Goal: Task Accomplishment & Management: Manage account settings

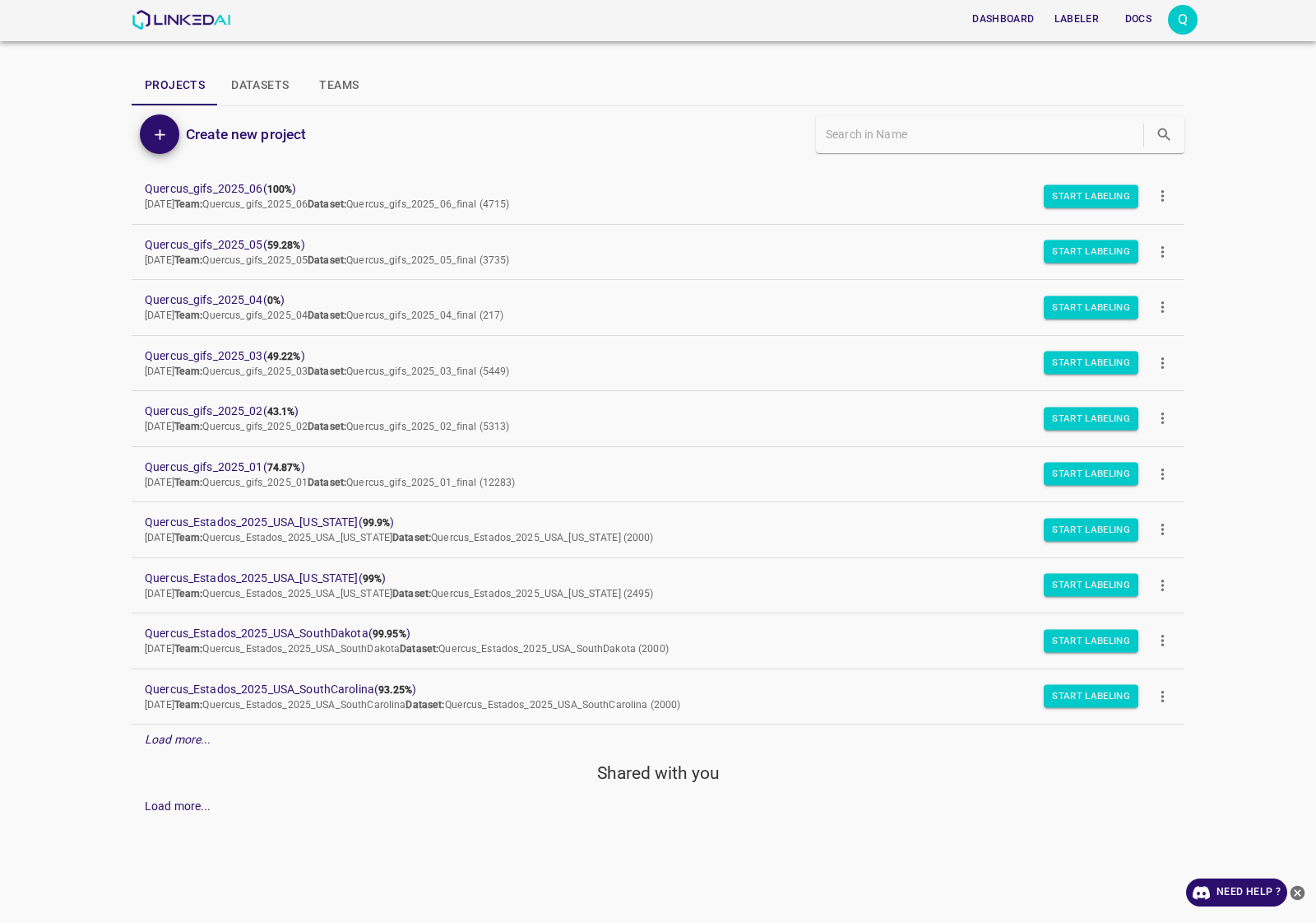
drag, startPoint x: 113, startPoint y: 173, endPoint x: 346, endPoint y: 426, distance: 343.9
click at [585, 494] on div "Dashboard Labeler Docs Q Projects Datasets Teams Create new project Quercus_gif…" at bounding box center [658, 461] width 1316 height 923
click at [15, 334] on div "Dashboard Labeler Docs Q Projects Datasets Teams Create new project Quercus_gif…" at bounding box center [658, 461] width 1316 height 923
drag, startPoint x: 127, startPoint y: 175, endPoint x: 602, endPoint y: 490, distance: 570.0
click at [602, 490] on div "Dashboard Labeler Docs Q Projects Datasets Teams Create new project Quercus_gif…" at bounding box center [658, 461] width 1316 height 923
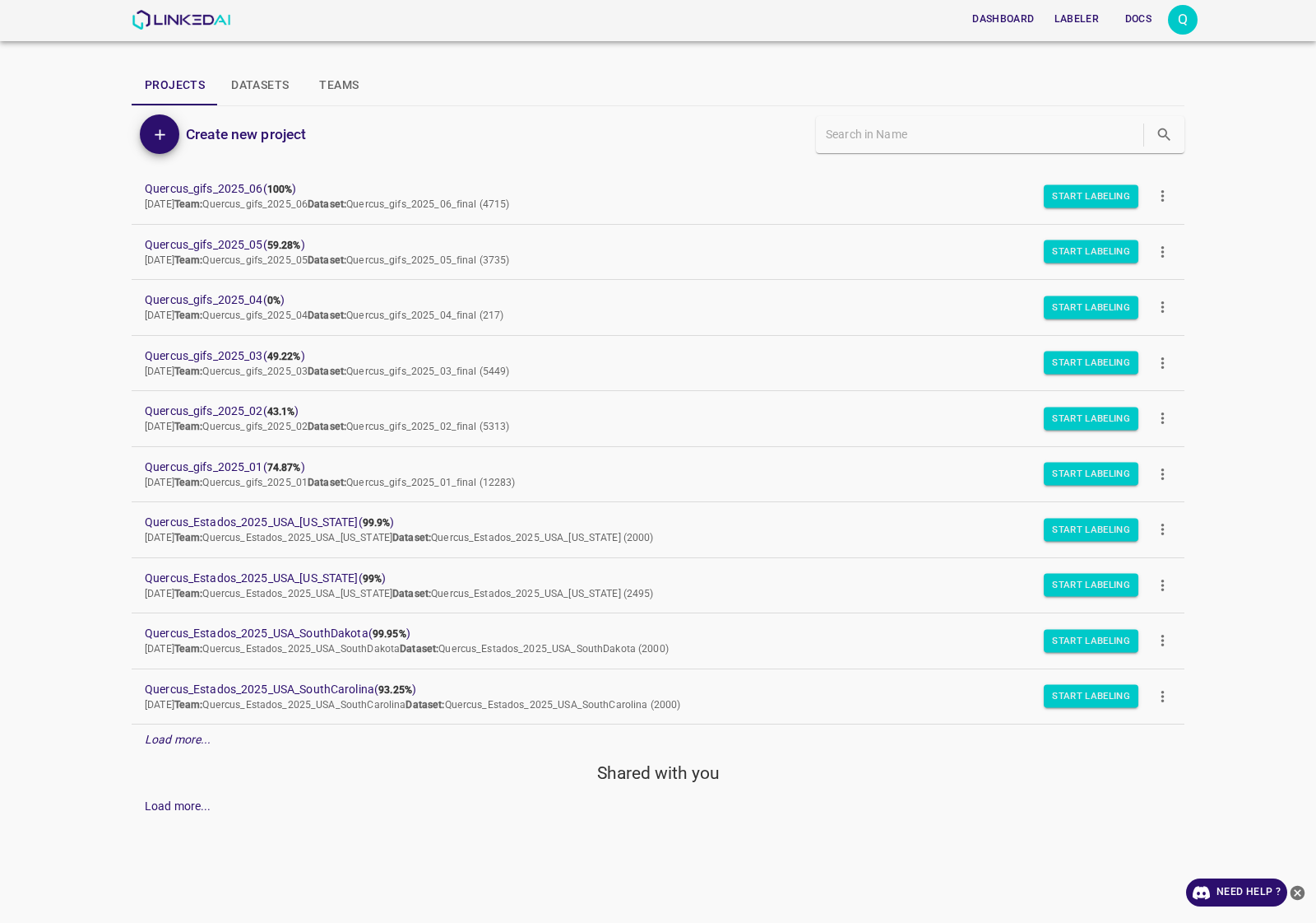
click at [19, 424] on div "Dashboard Labeler Docs Q Projects Datasets Teams Create new project Quercus_gif…" at bounding box center [658, 461] width 1316 height 923
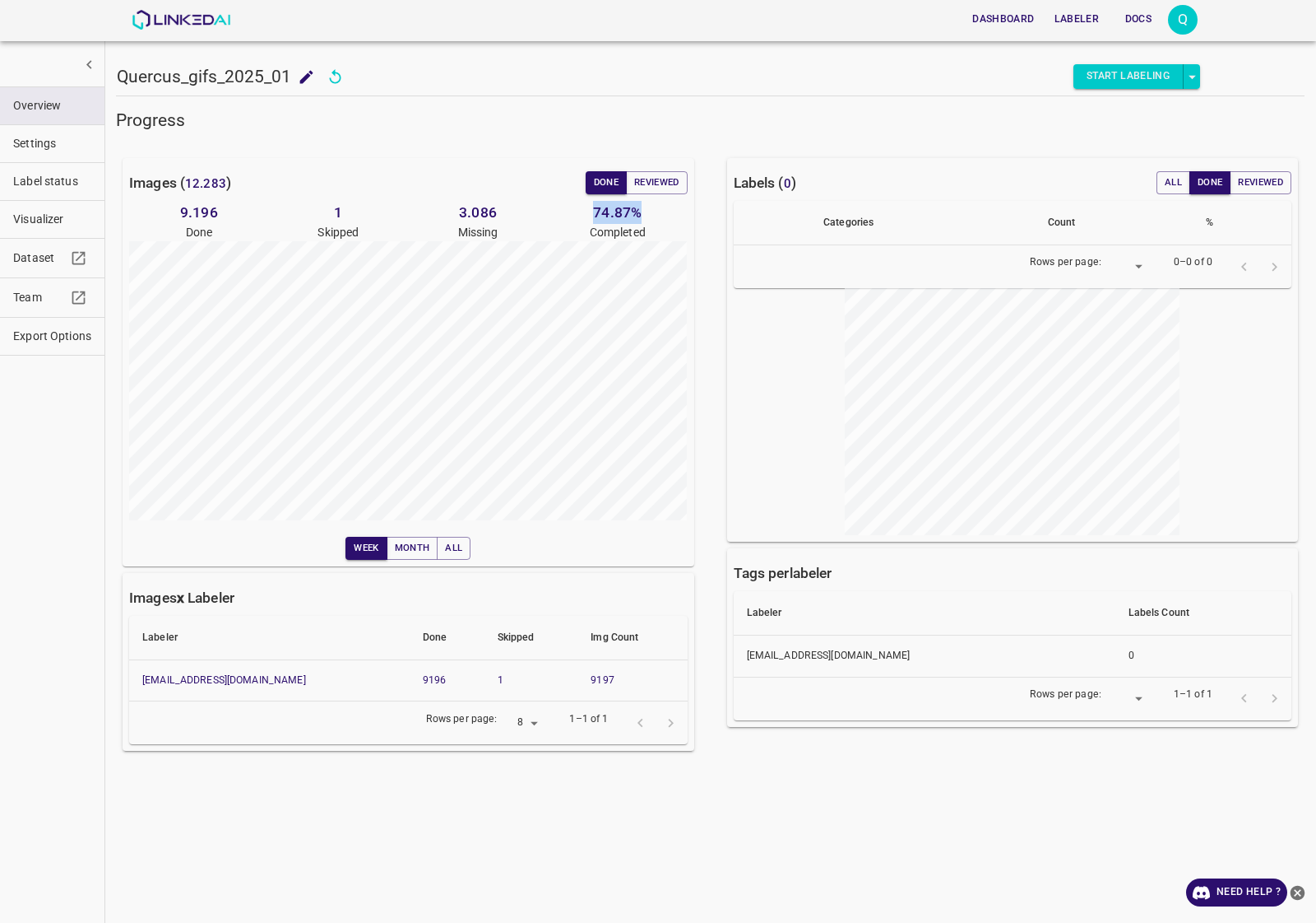
drag, startPoint x: 657, startPoint y: 215, endPoint x: 579, endPoint y: 216, distance: 78.0
click at [579, 216] on h6 "74.87 %" at bounding box center [618, 212] width 140 height 23
click at [658, 211] on h6 "74.87 %" at bounding box center [618, 212] width 140 height 23
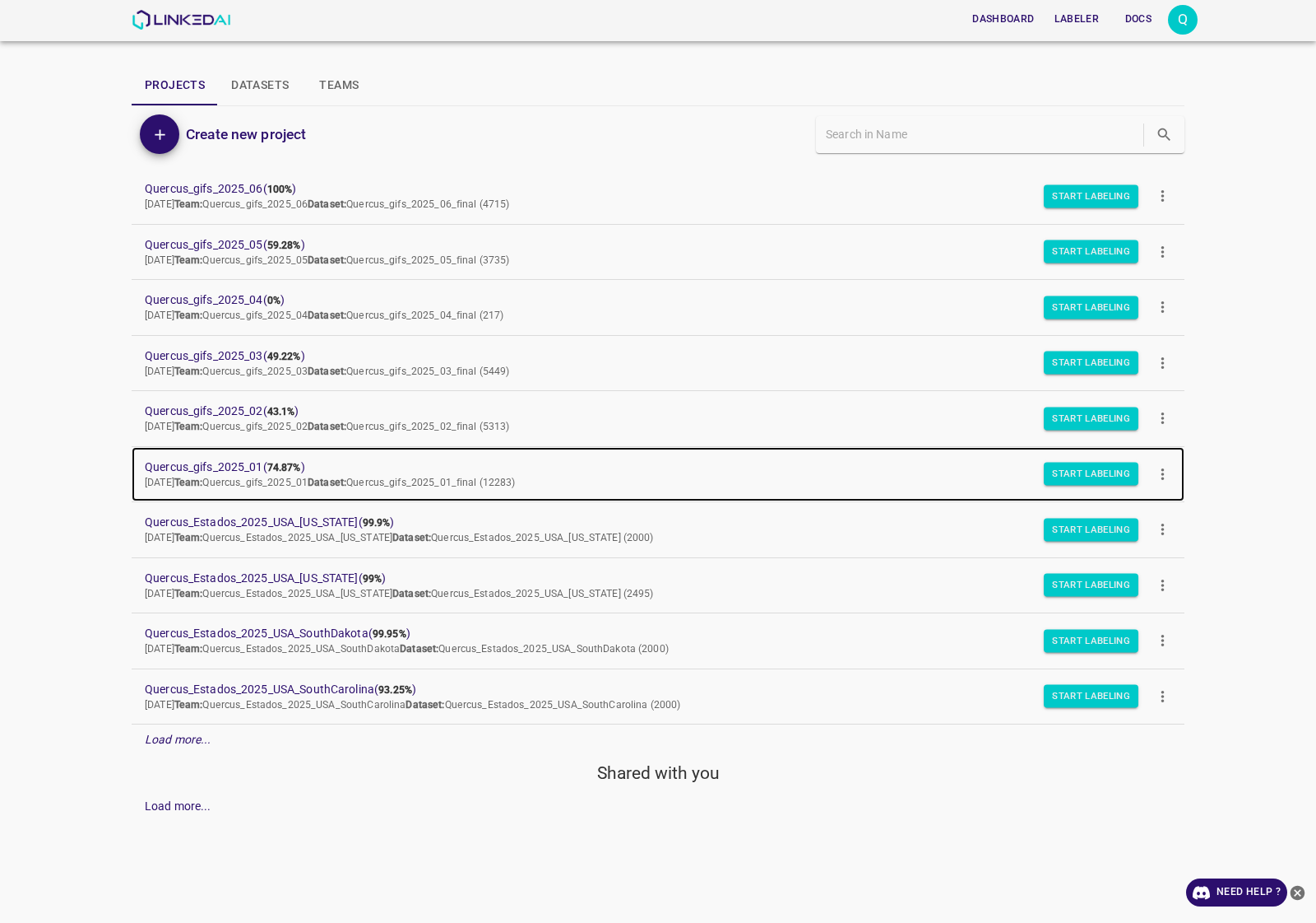
click at [219, 459] on span "Quercus_gifs_2025_01 ( 74.87% )" at bounding box center [644, 467] width 1001 height 17
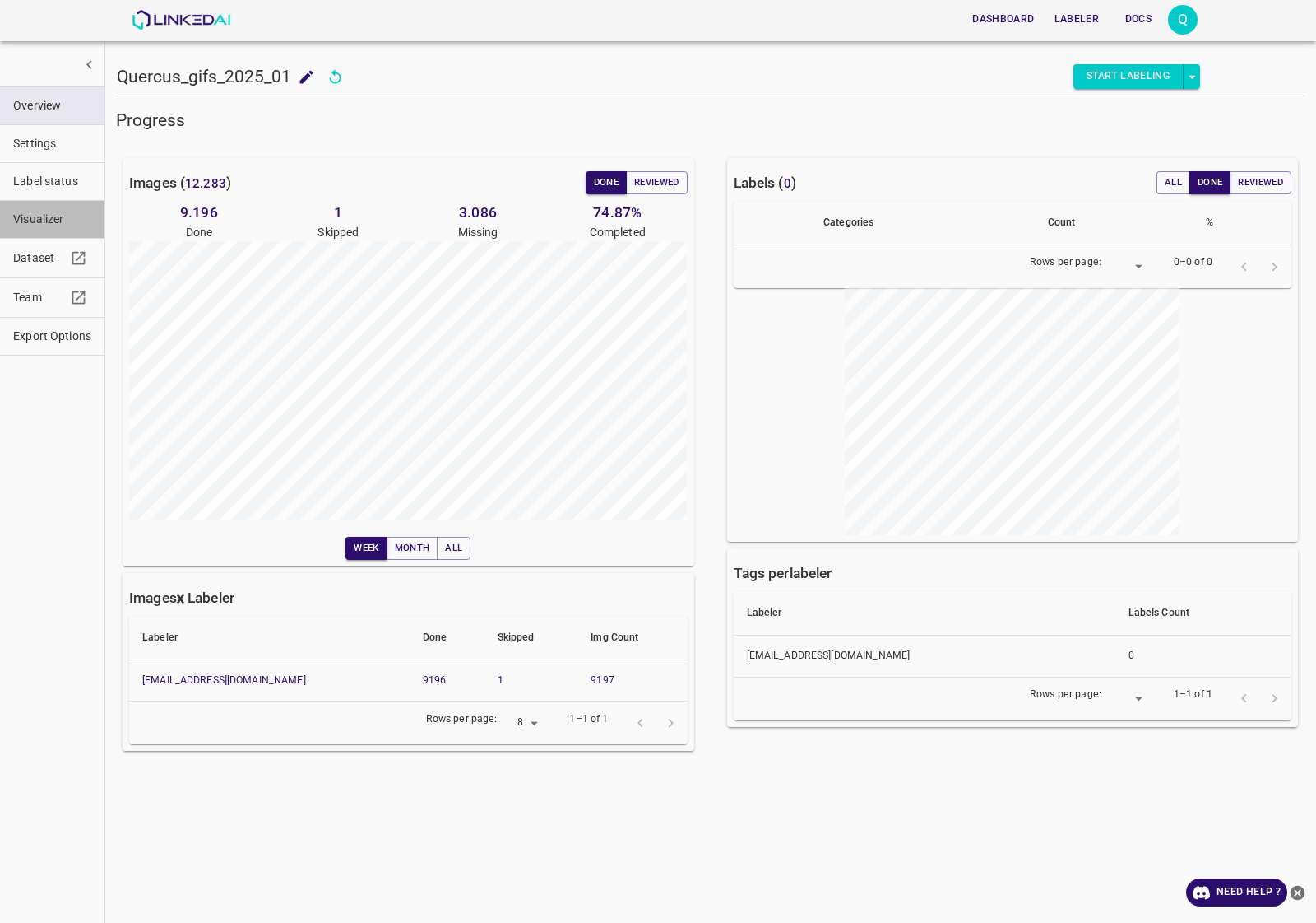
click at [31, 228] on span "Visualizer" at bounding box center [52, 220] width 78 height 17
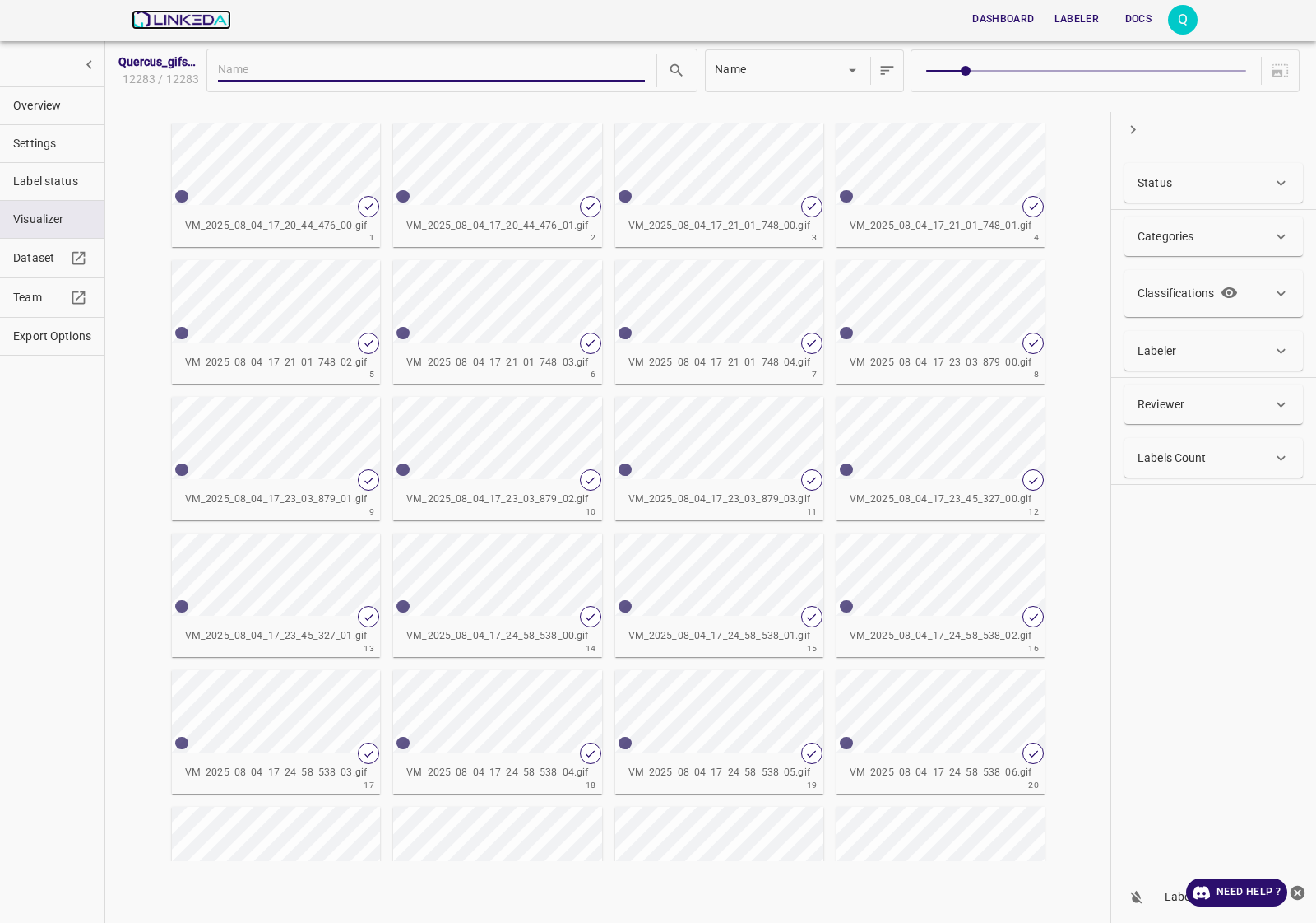
click at [165, 10] on img at bounding box center [181, 19] width 100 height 20
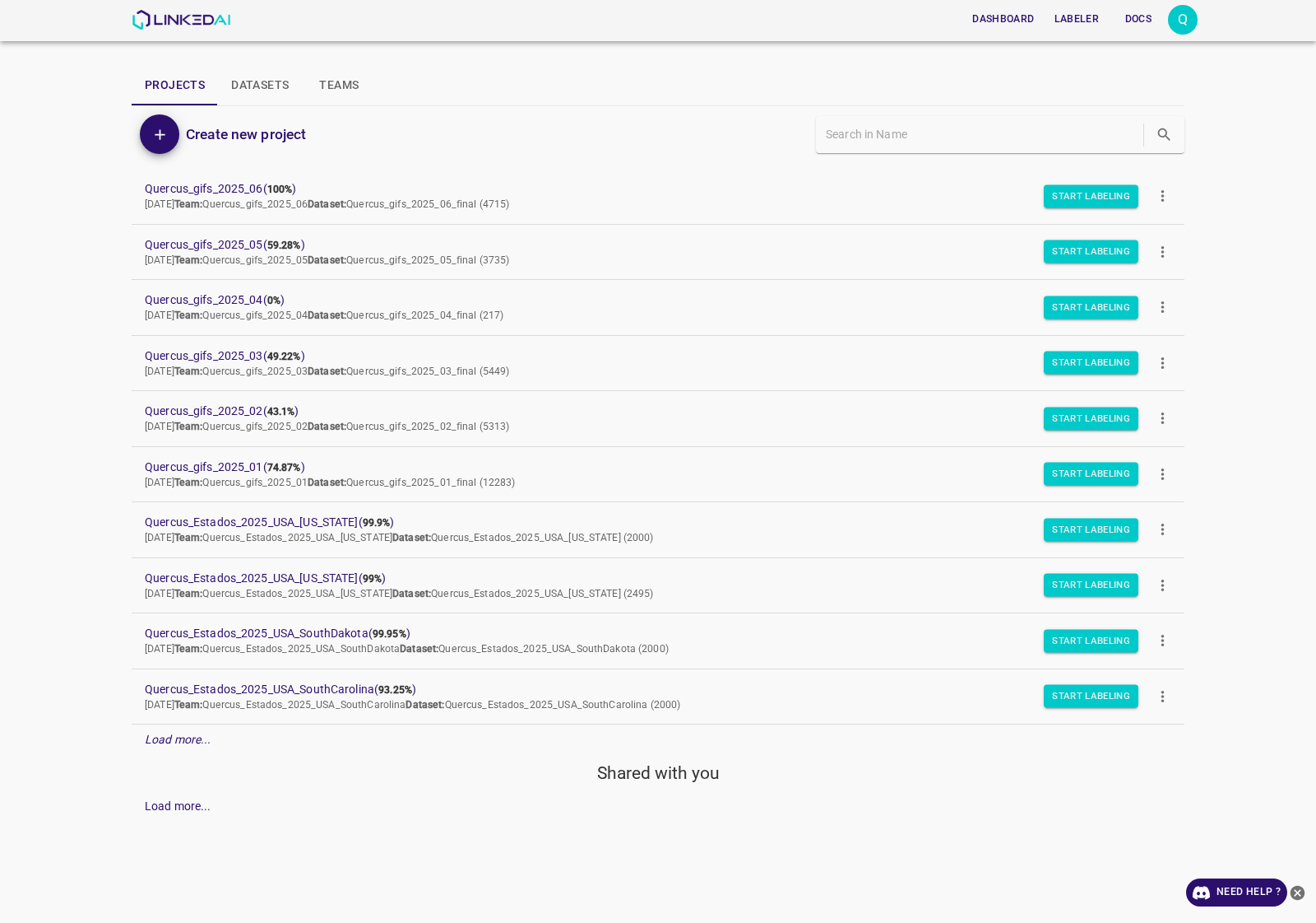
click at [1192, 21] on div "Q" at bounding box center [1182, 19] width 29 height 29
click at [1128, 148] on li "Logout" at bounding box center [1132, 152] width 130 height 28
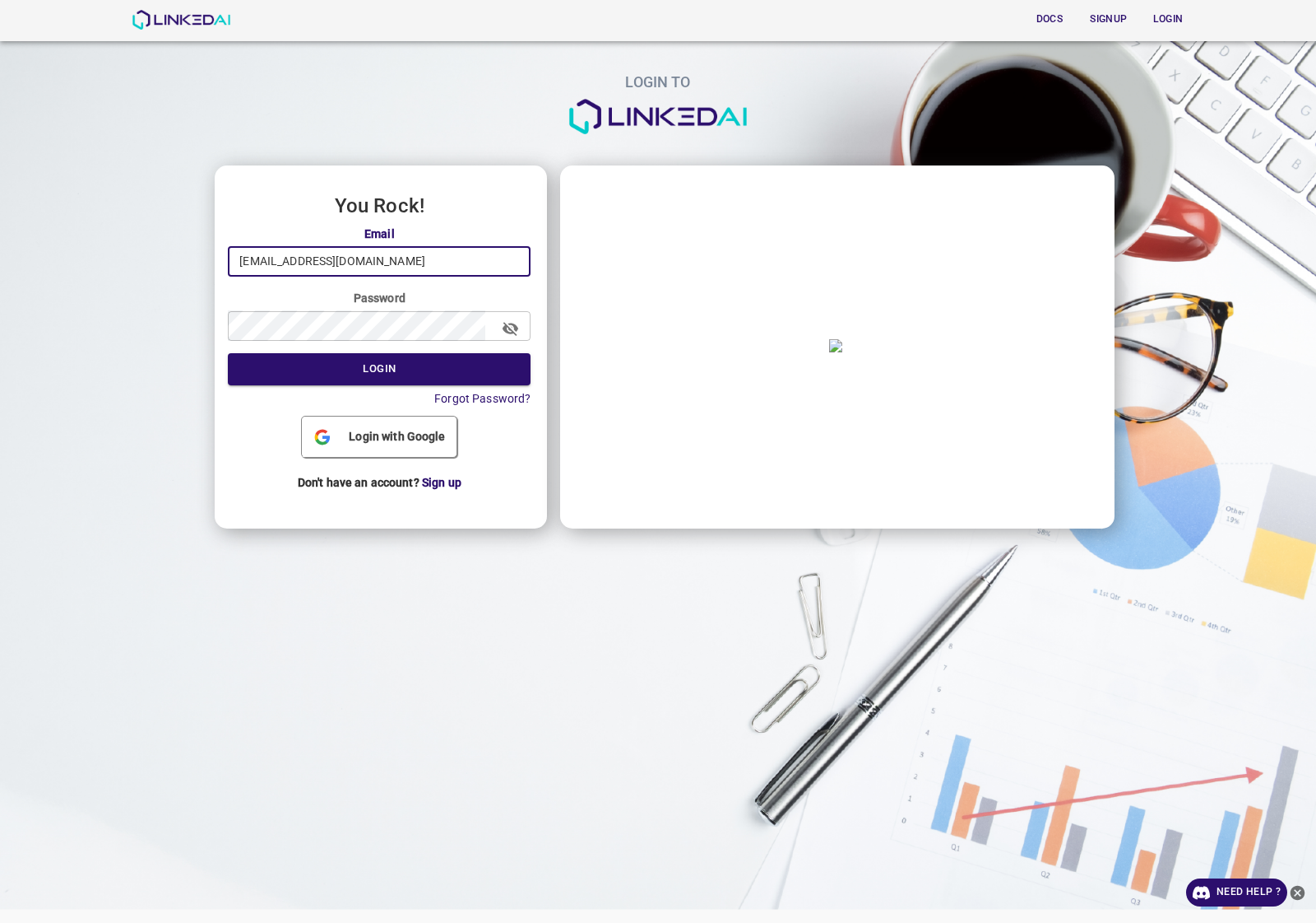
click at [429, 274] on input "quercus@linkedai.co" at bounding box center [379, 261] width 303 height 30
type input "admin@linkedai.co"
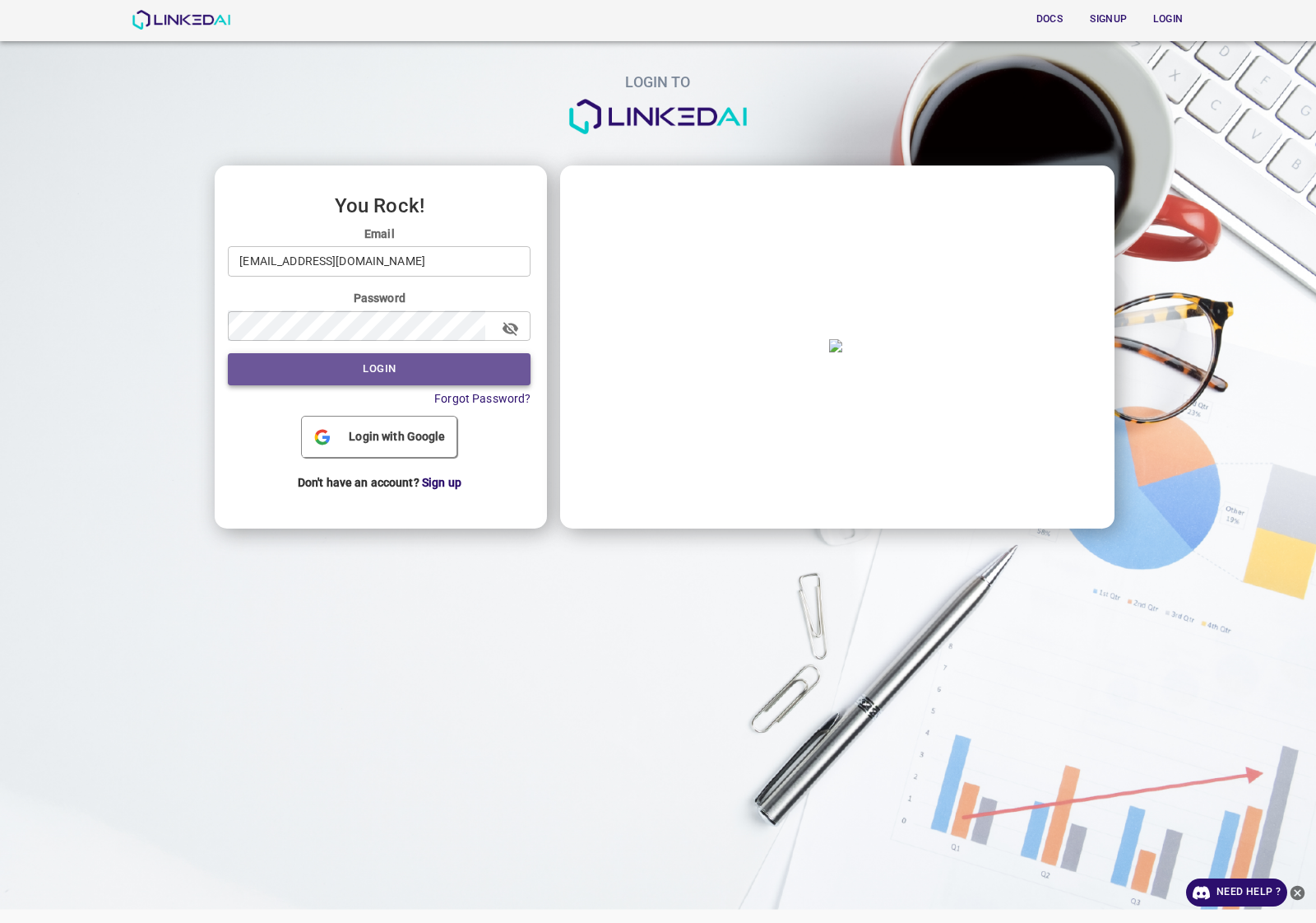
click at [400, 375] on button "Login" at bounding box center [379, 369] width 303 height 32
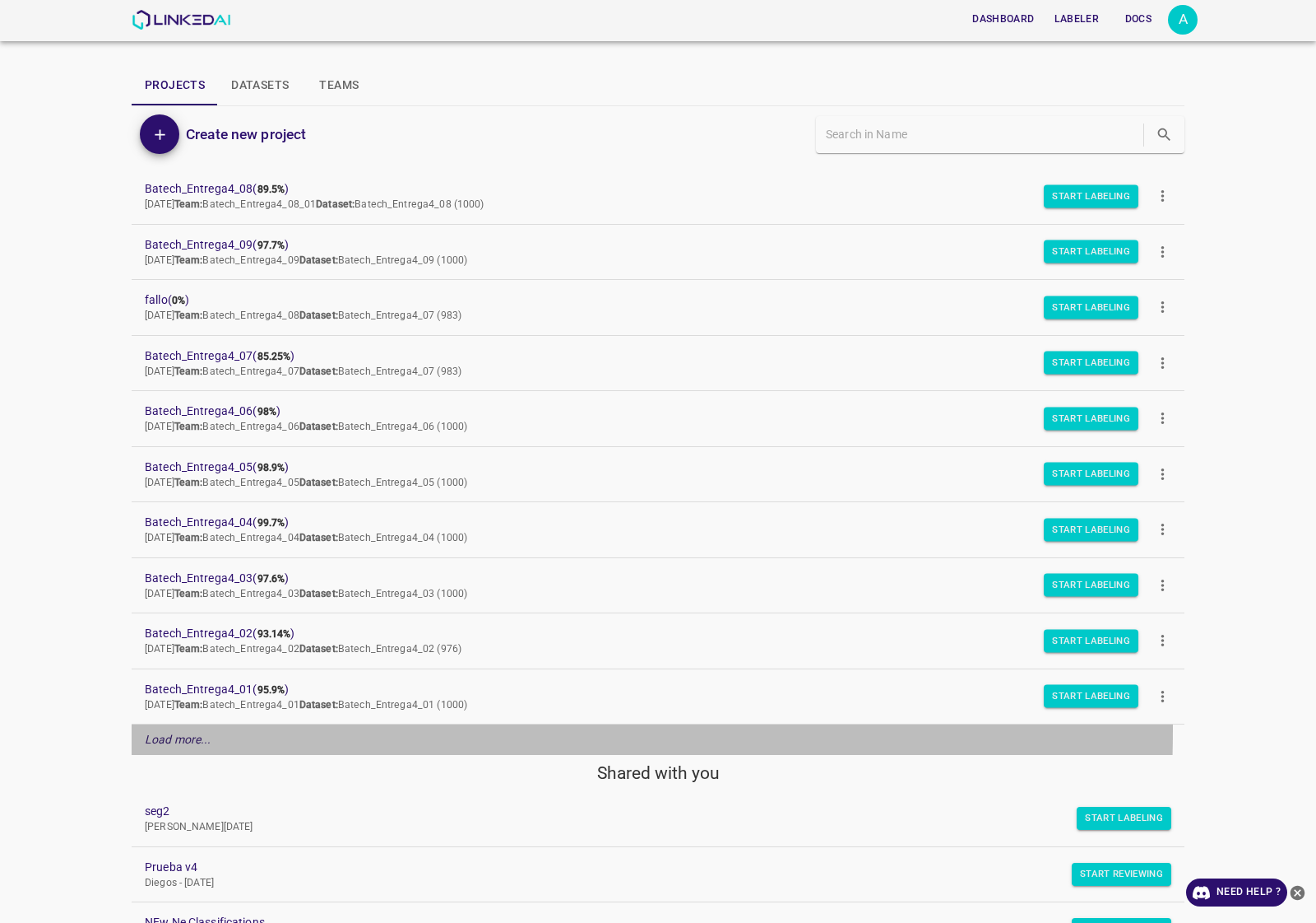
drag, startPoint x: 158, startPoint y: 729, endPoint x: 173, endPoint y: 671, distance: 59.9
click at [158, 729] on div "Load more..." at bounding box center [658, 740] width 1053 height 30
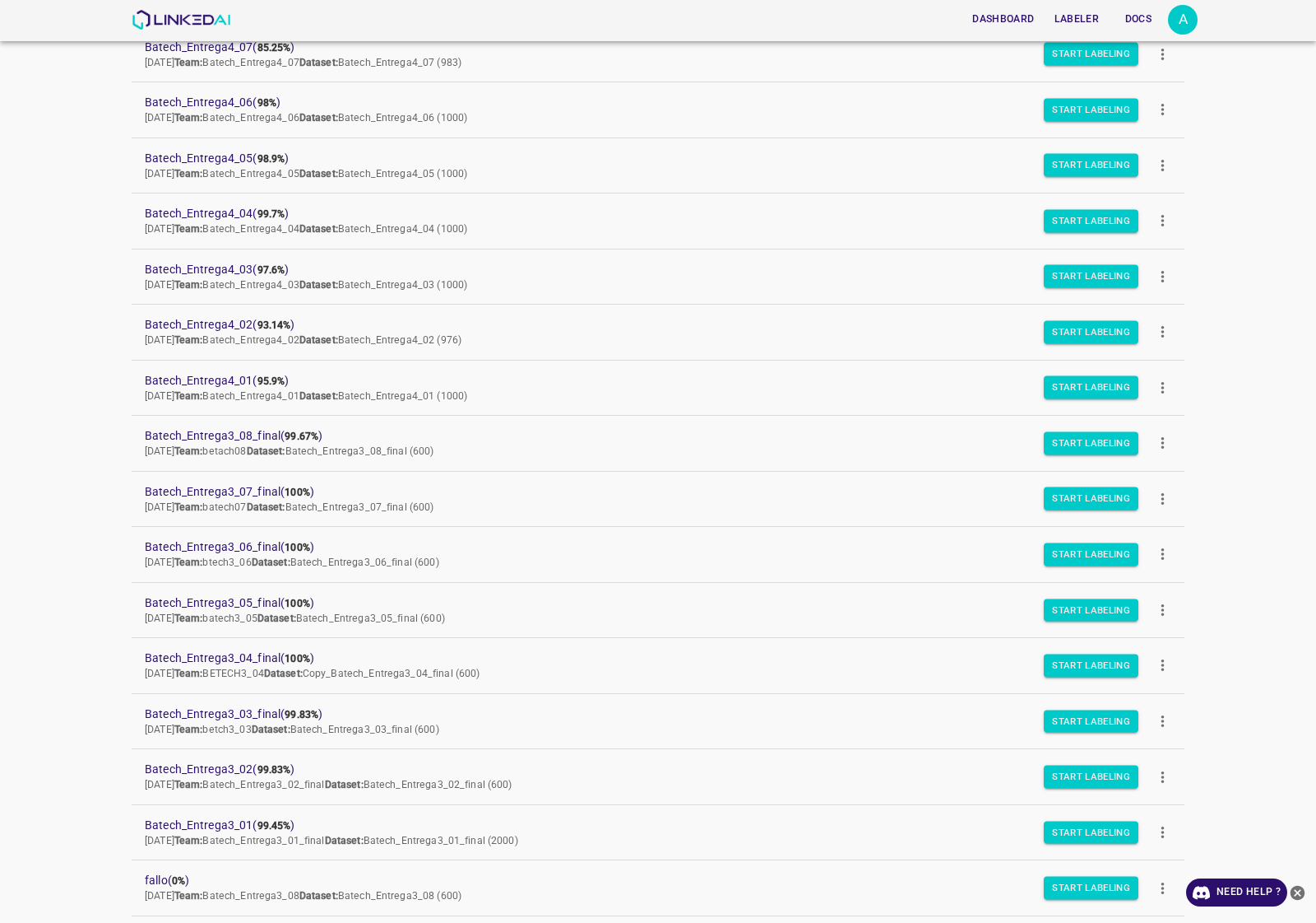
scroll to position [617, 0]
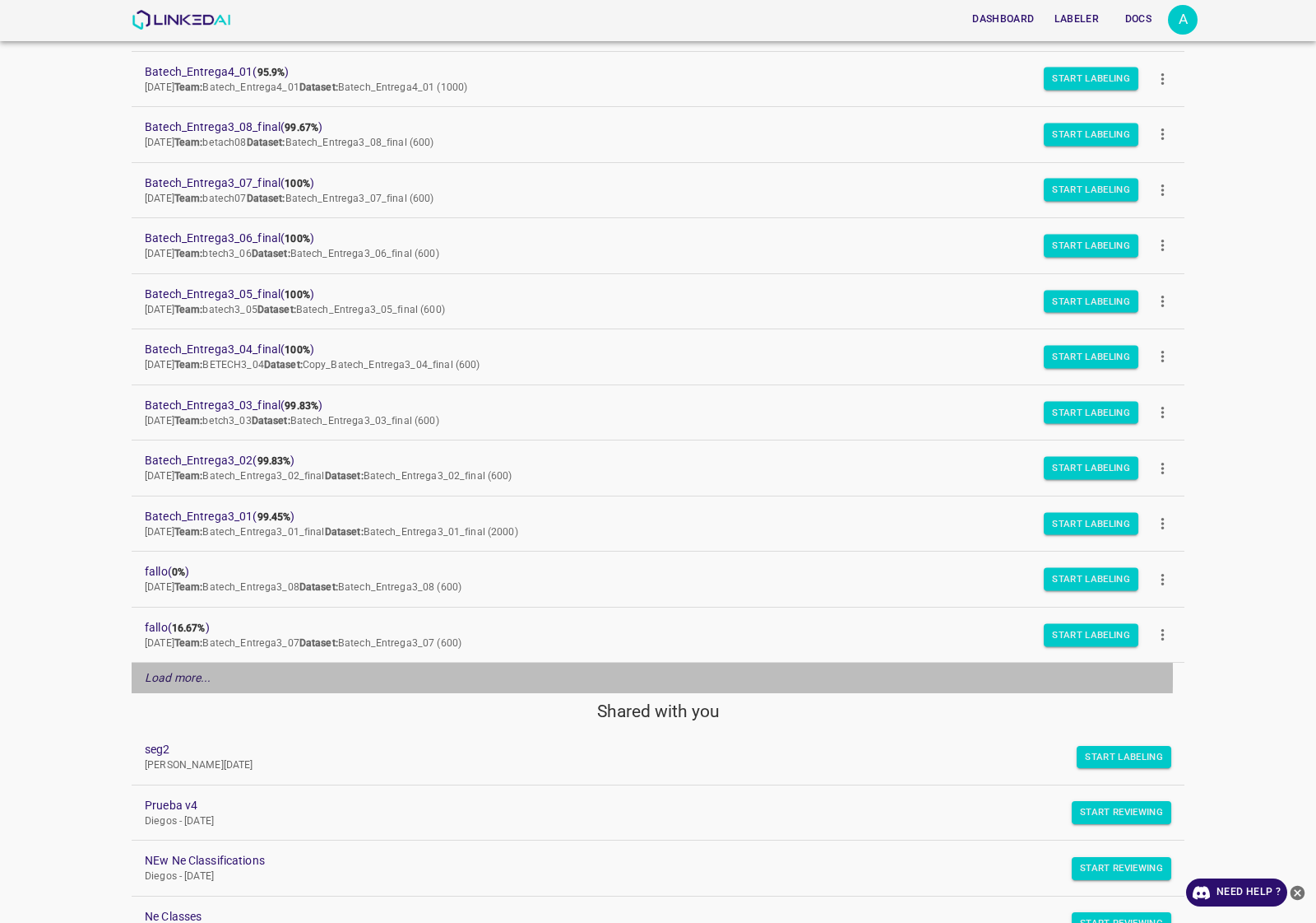
click at [230, 679] on div "Load more..." at bounding box center [658, 678] width 1053 height 30
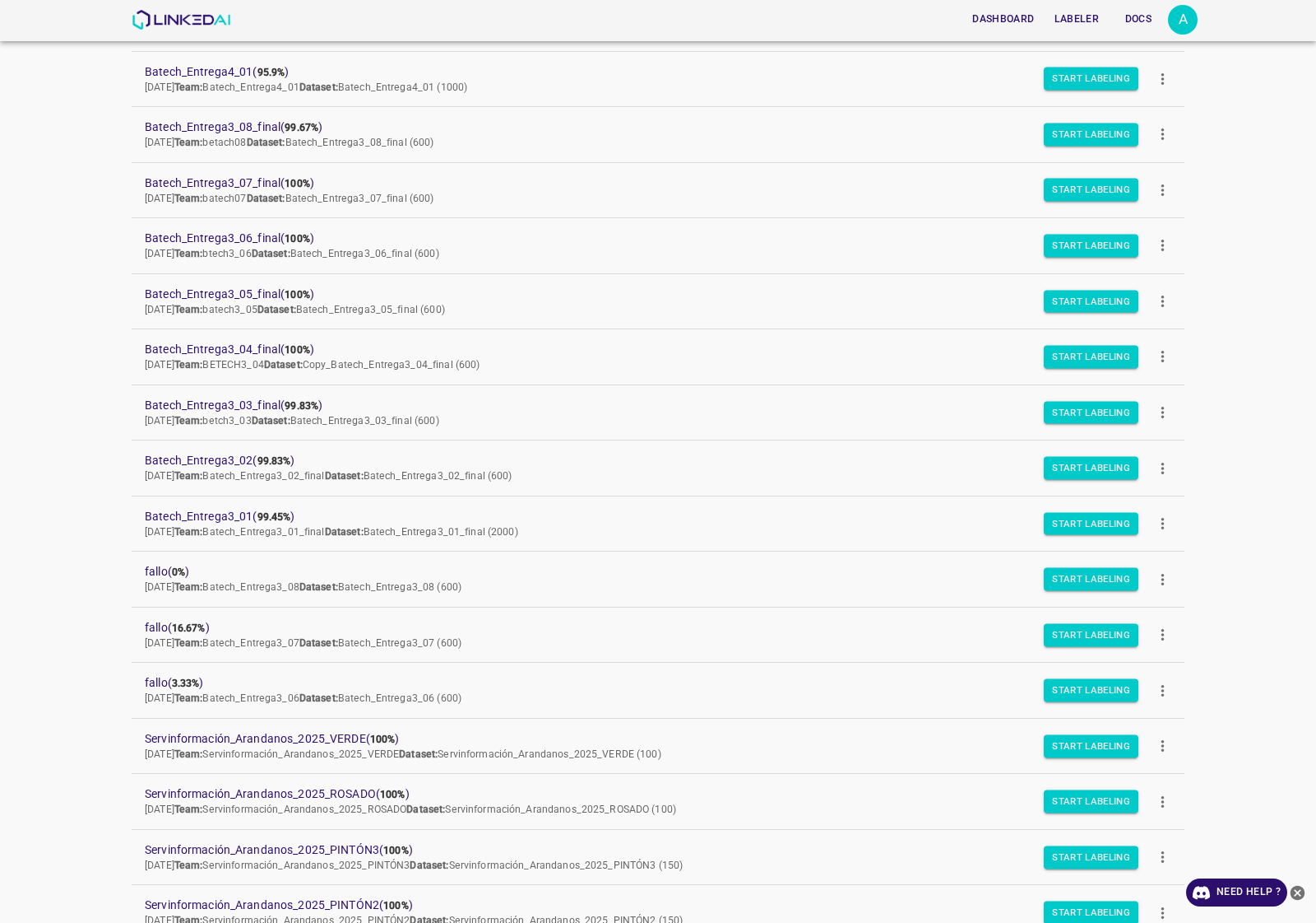
click at [1170, 21] on div "A" at bounding box center [1182, 19] width 29 height 29
click at [1103, 149] on p "Logout" at bounding box center [1099, 153] width 38 height 17
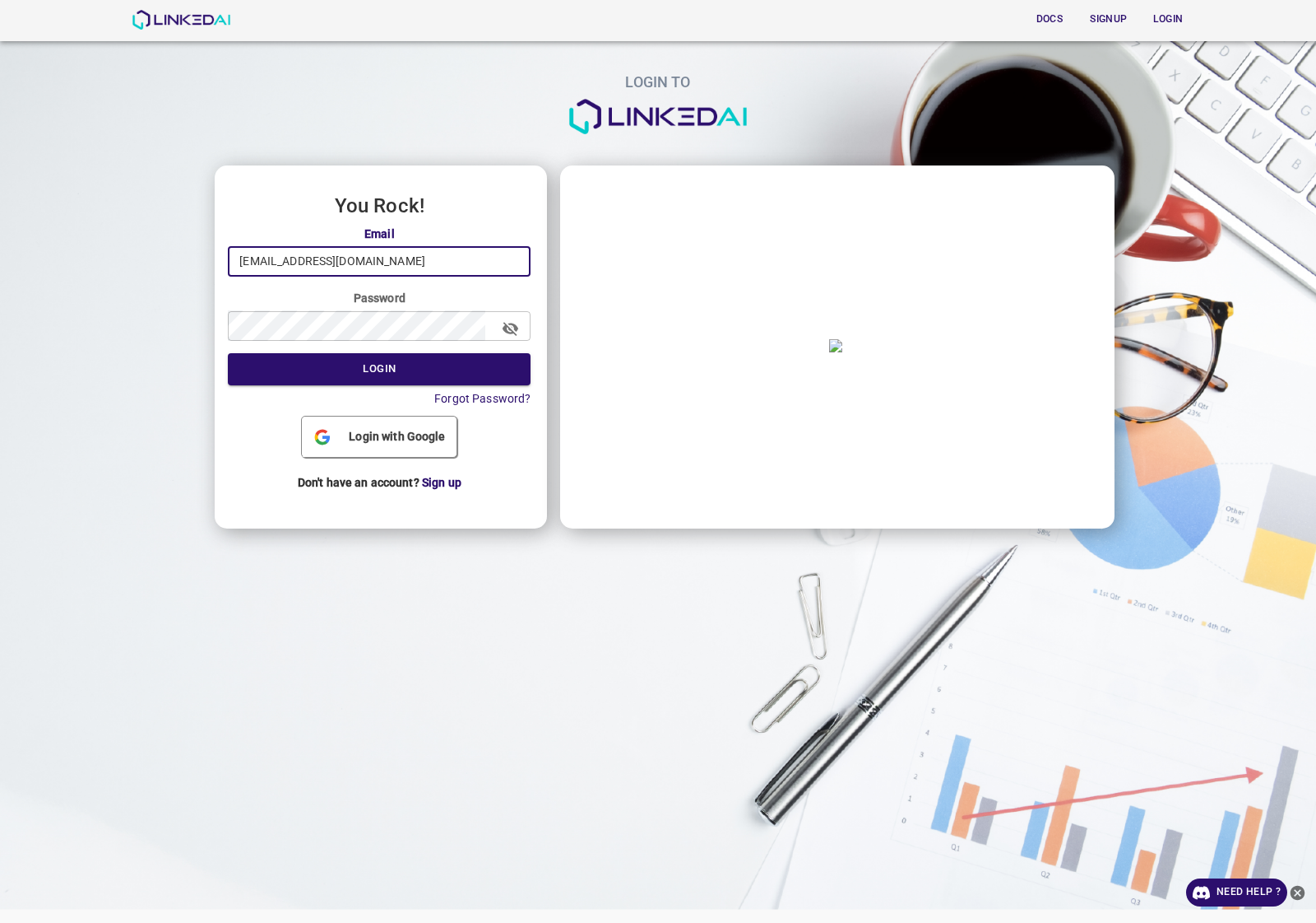
click at [360, 251] on input "admin@linkedai.co" at bounding box center [379, 261] width 303 height 30
type input "quercus@linkedai.co"
click at [371, 377] on button "Login" at bounding box center [379, 369] width 303 height 32
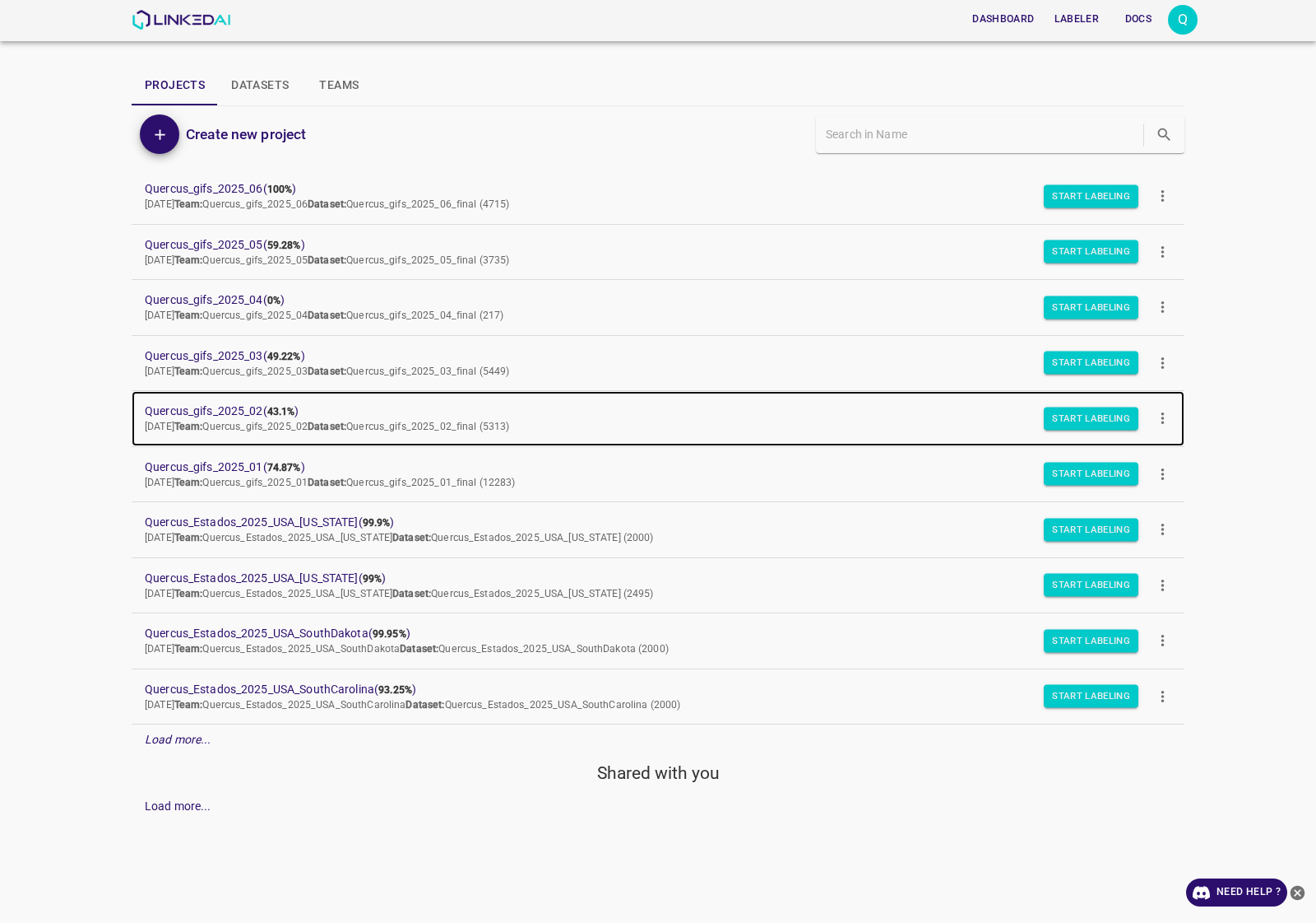
click at [277, 413] on b "43.1%" at bounding box center [280, 412] width 28 height 11
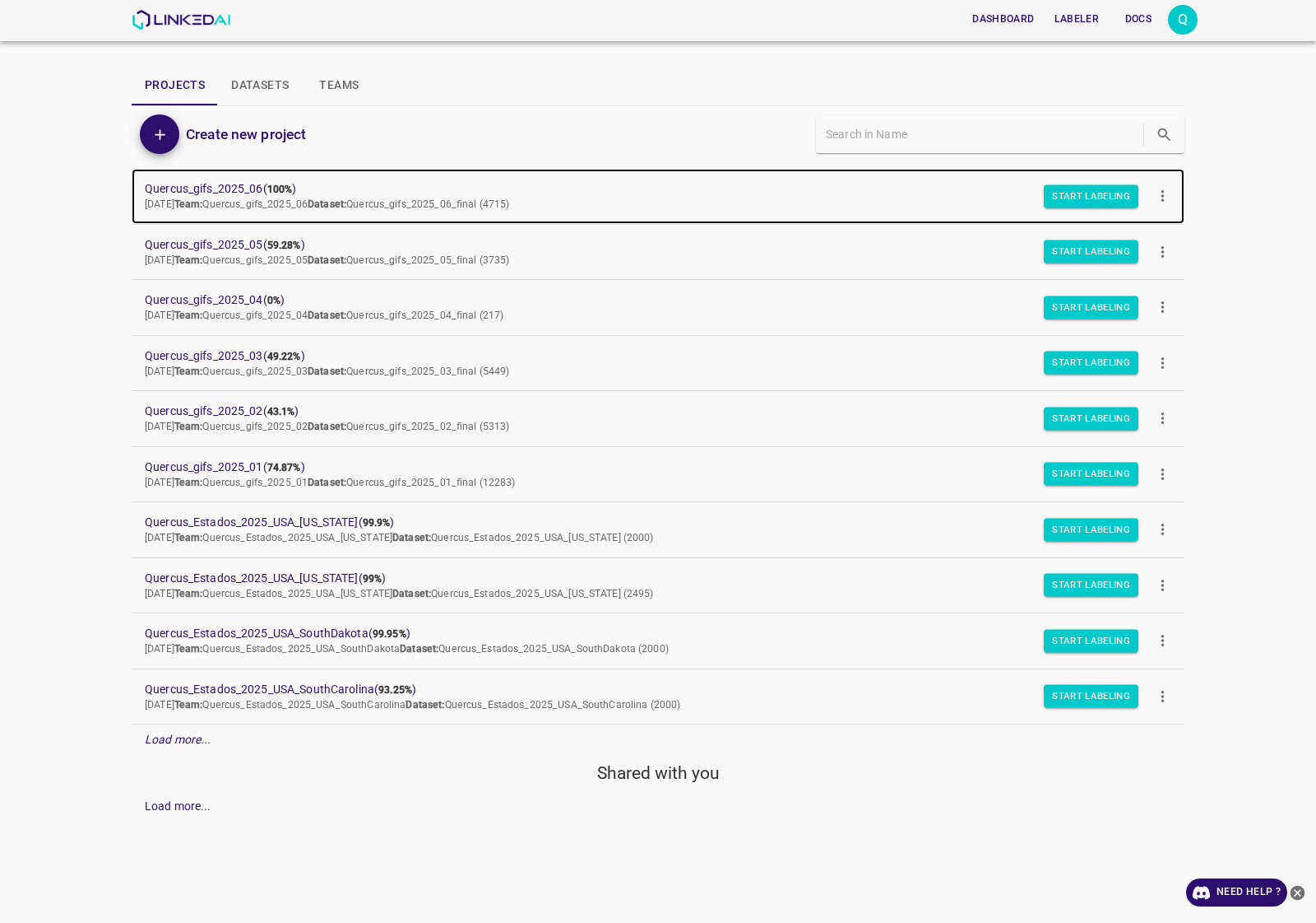
click at [263, 181] on span "Quercus_gifs_2025_06 ( 100% )" at bounding box center [644, 189] width 1001 height 17
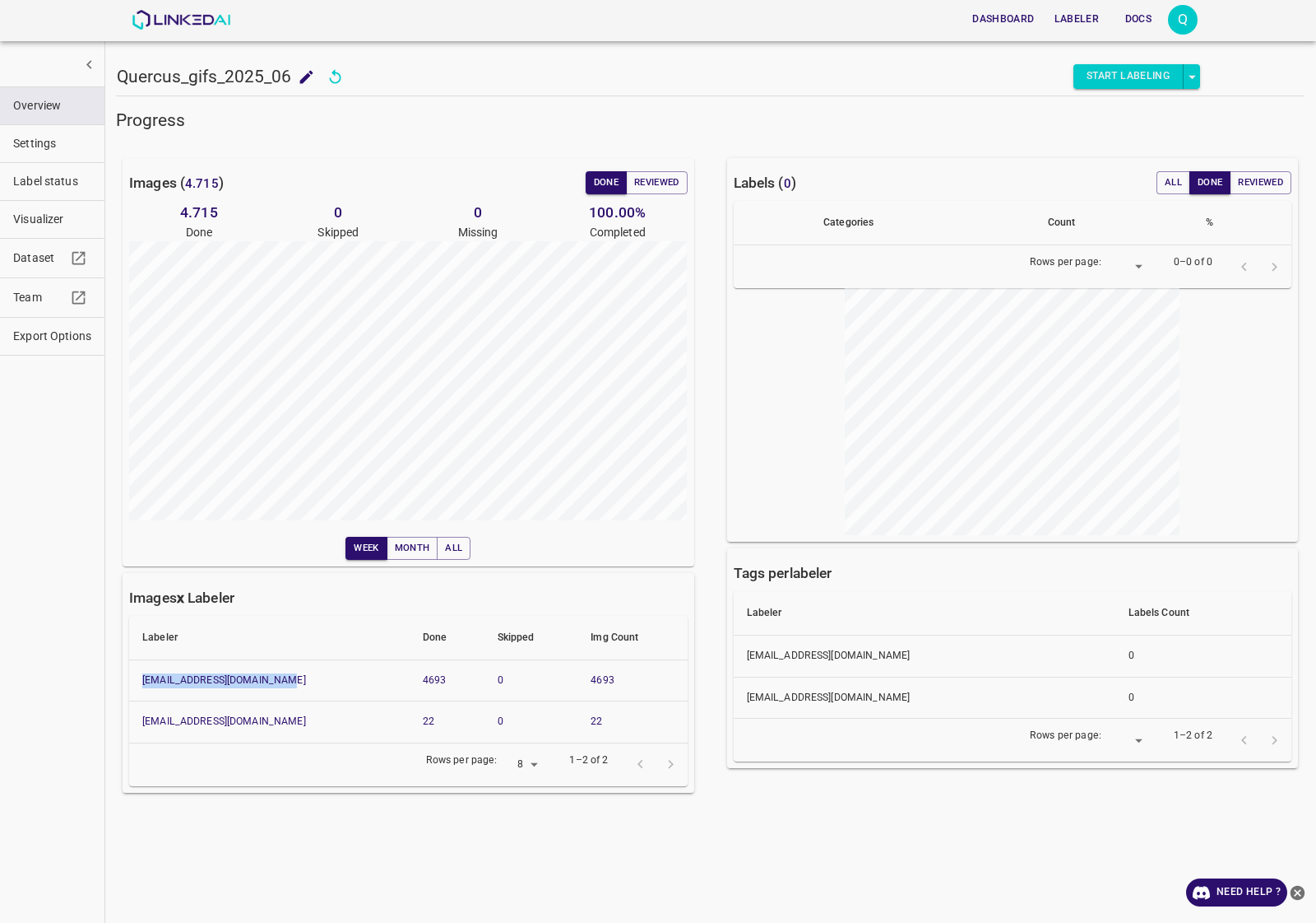
drag, startPoint x: 297, startPoint y: 671, endPoint x: 133, endPoint y: 689, distance: 165.0
click at [133, 689] on th "[EMAIL_ADDRESS][DOMAIN_NAME]" at bounding box center [269, 680] width 280 height 42
copy link "[EMAIL_ADDRESS][DOMAIN_NAME]"
click at [168, 27] on img at bounding box center [181, 19] width 100 height 20
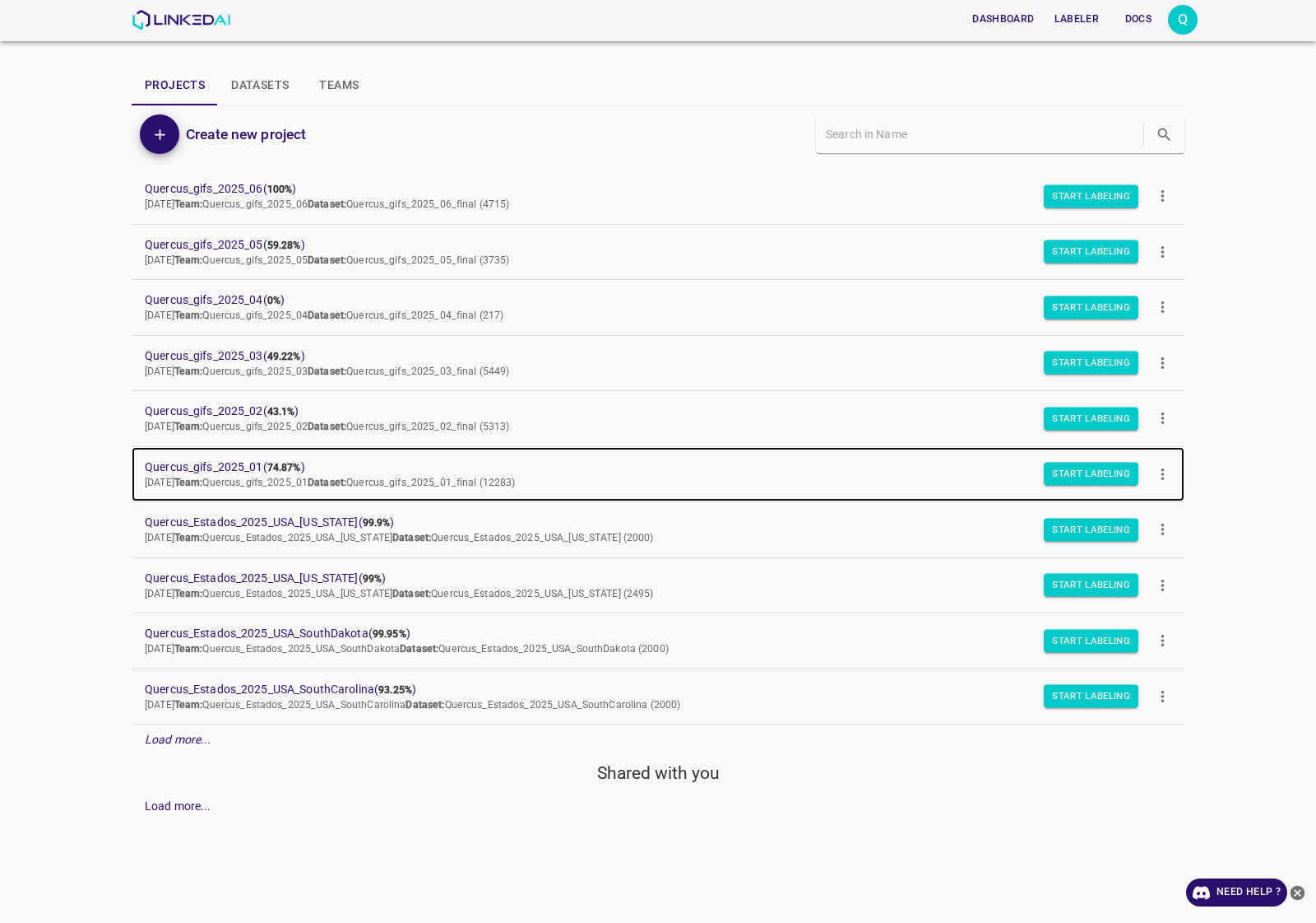
click at [248, 456] on link "Quercus_gifs_2025_01 ( 74.87% ) Wed Sep 17 2025 Team: Quercus_gifs_2025_01 Data…" at bounding box center [658, 474] width 1053 height 55
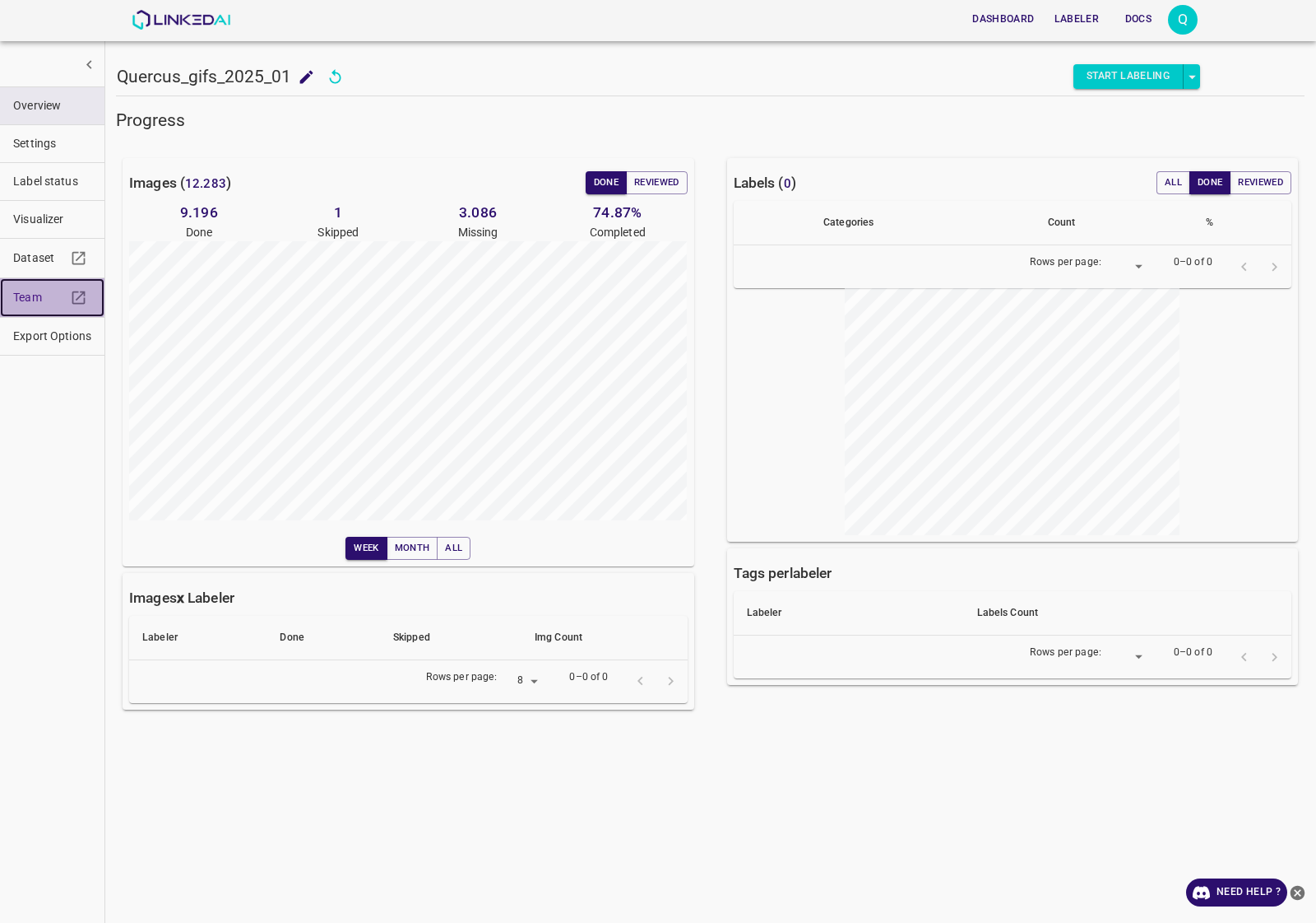
click at [5, 292] on link "Team" at bounding box center [52, 298] width 105 height 39
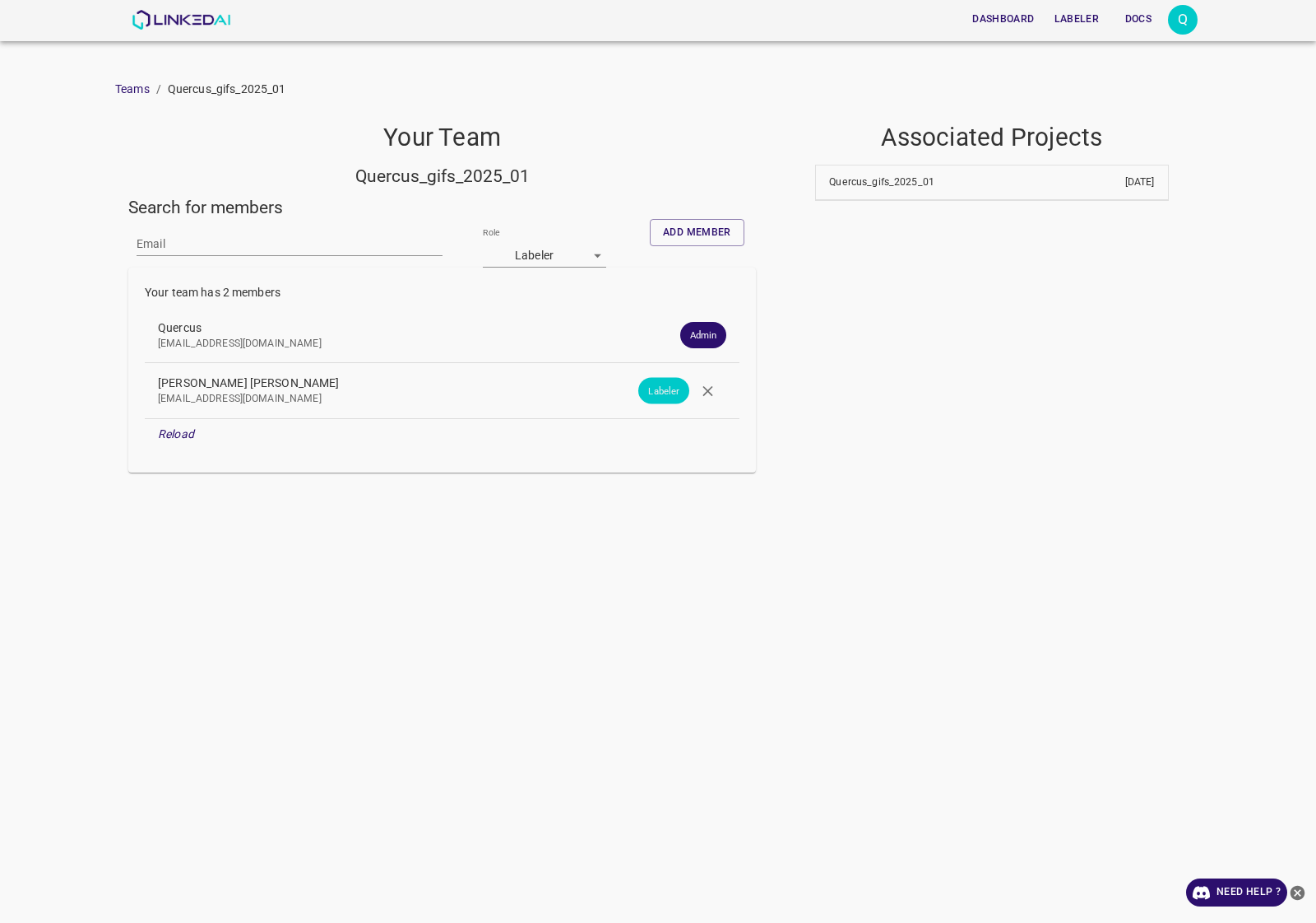
click at [206, 260] on div "Email" at bounding box center [290, 242] width 306 height 48
click at [204, 254] on input "Email" at bounding box center [290, 243] width 306 height 24
paste input "[EMAIL_ADDRESS][DOMAIN_NAME]"
type input "[EMAIL_ADDRESS][DOMAIN_NAME]"
click at [691, 232] on button "Add member" at bounding box center [697, 232] width 95 height 28
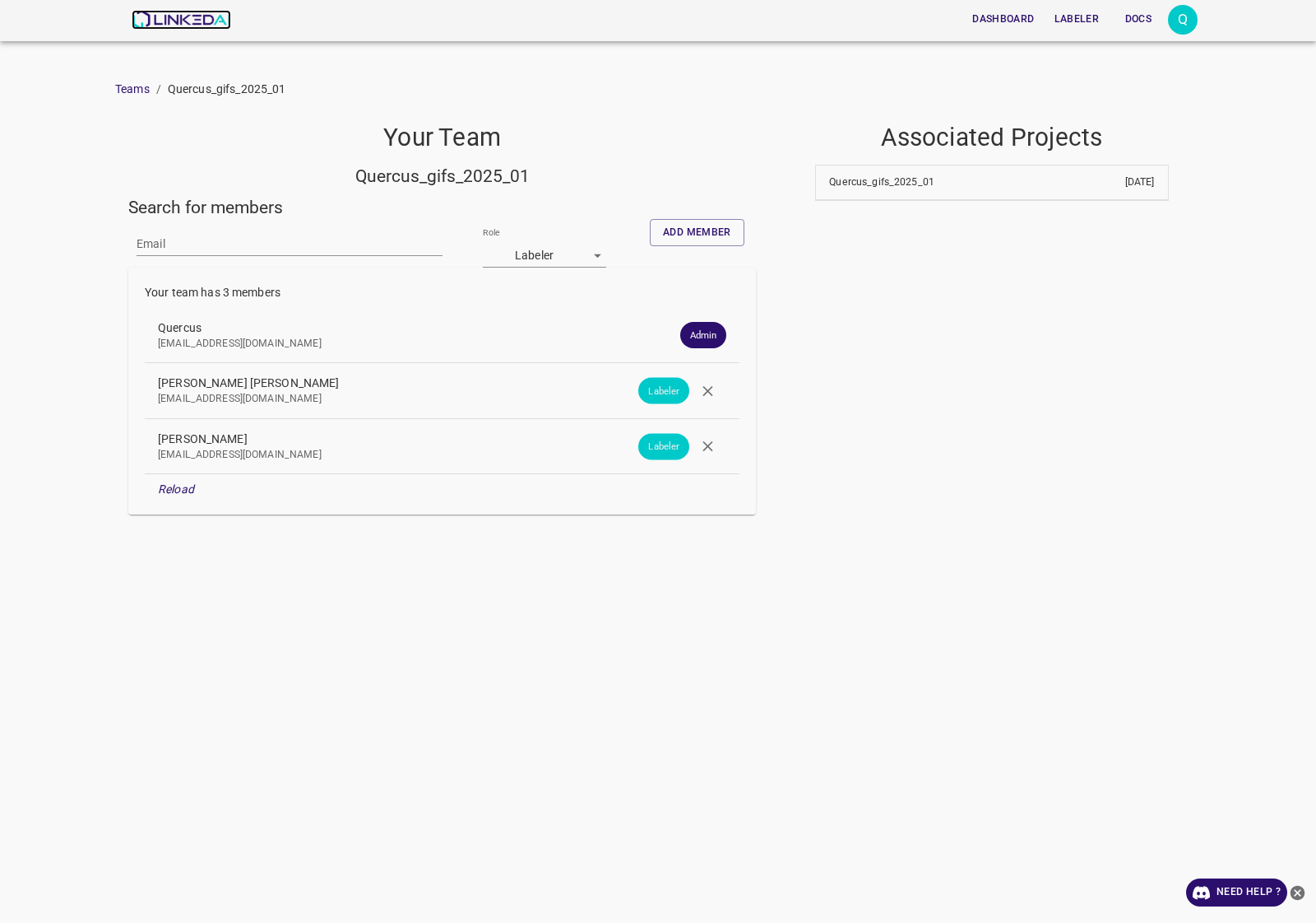
click at [187, 23] on img at bounding box center [181, 19] width 100 height 20
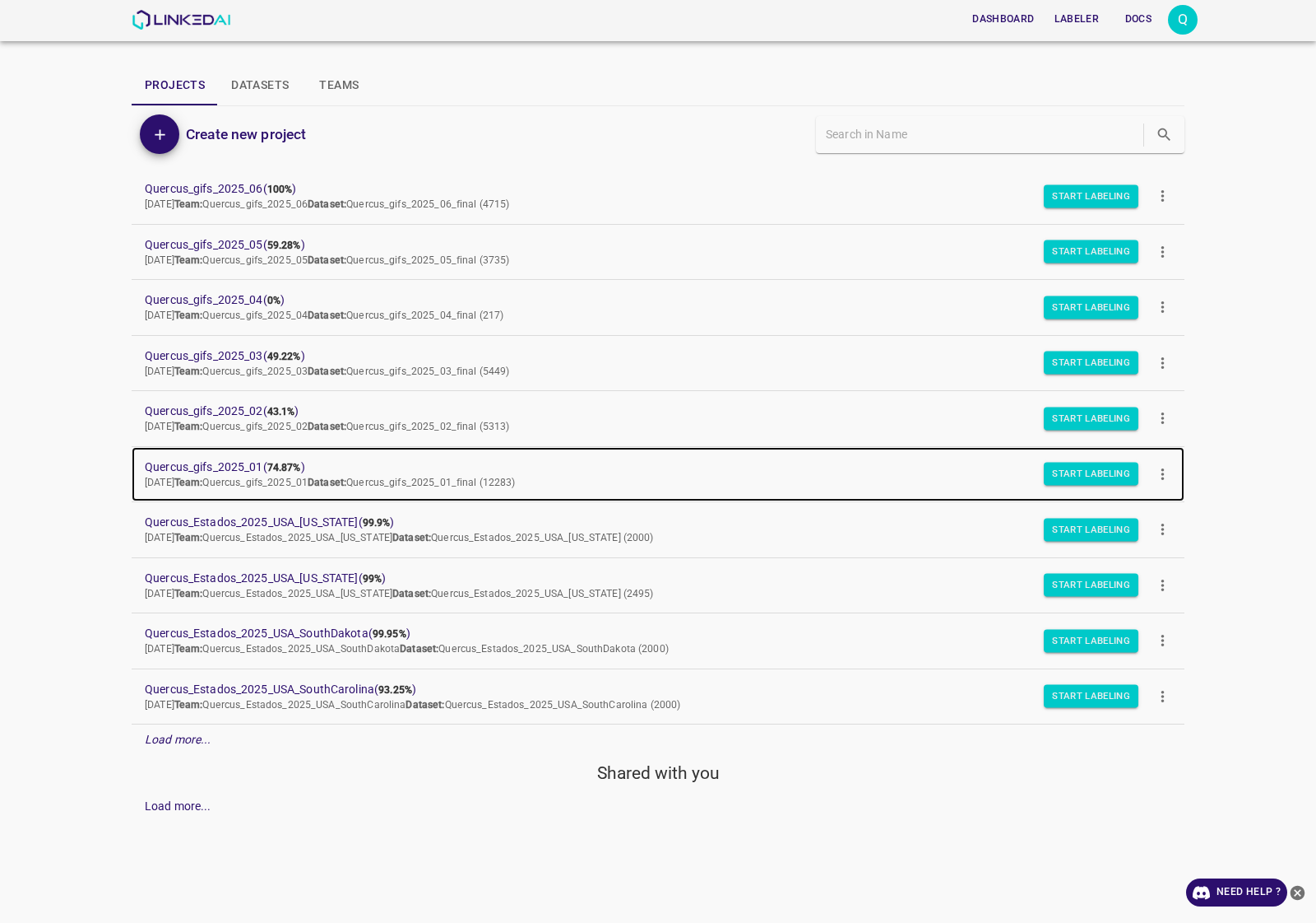
click at [245, 465] on span "Quercus_gifs_2025_01 ( 74.87% )" at bounding box center [644, 467] width 1001 height 17
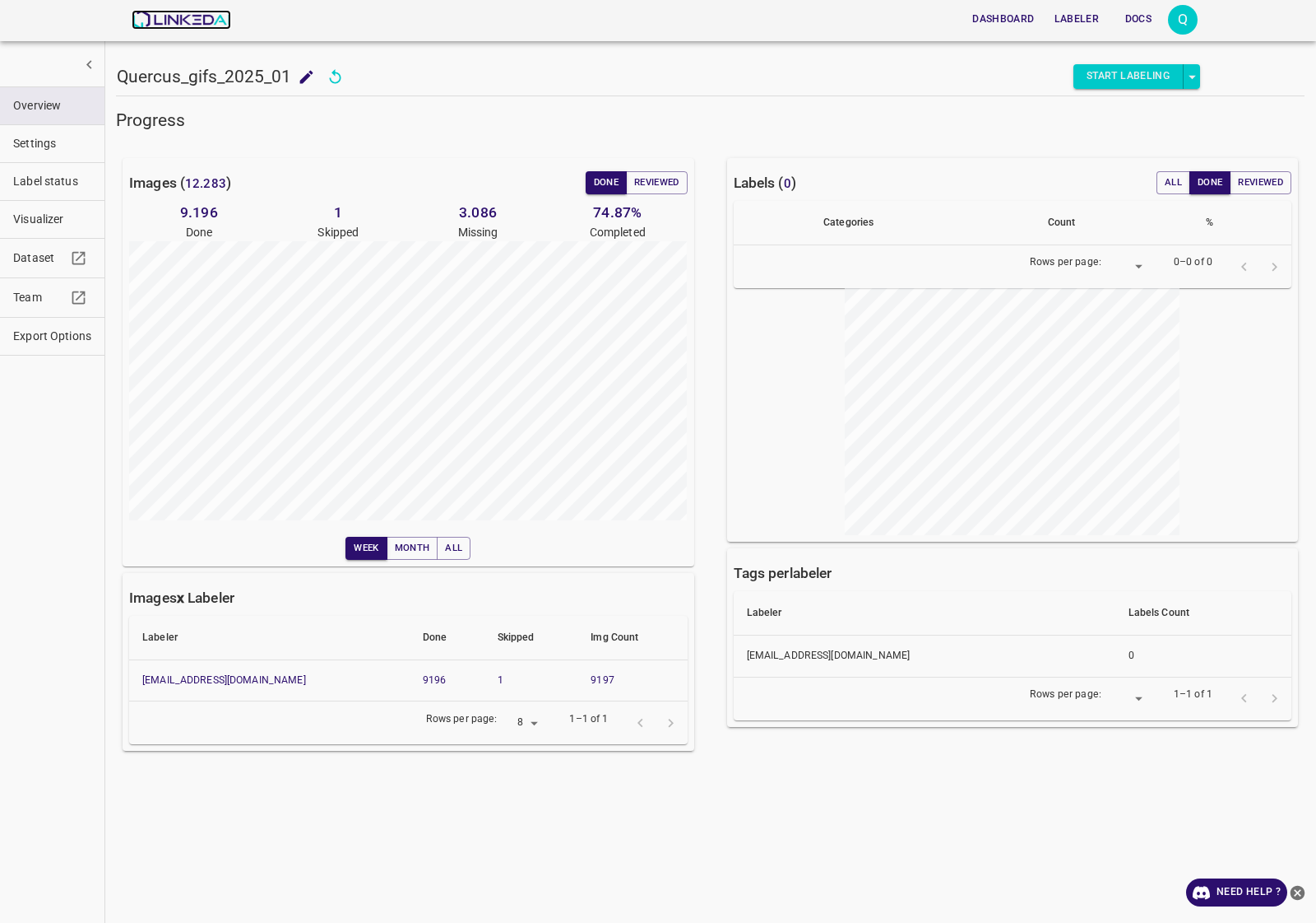
click at [157, 22] on img at bounding box center [181, 19] width 100 height 20
